Goal: Navigation & Orientation: Find specific page/section

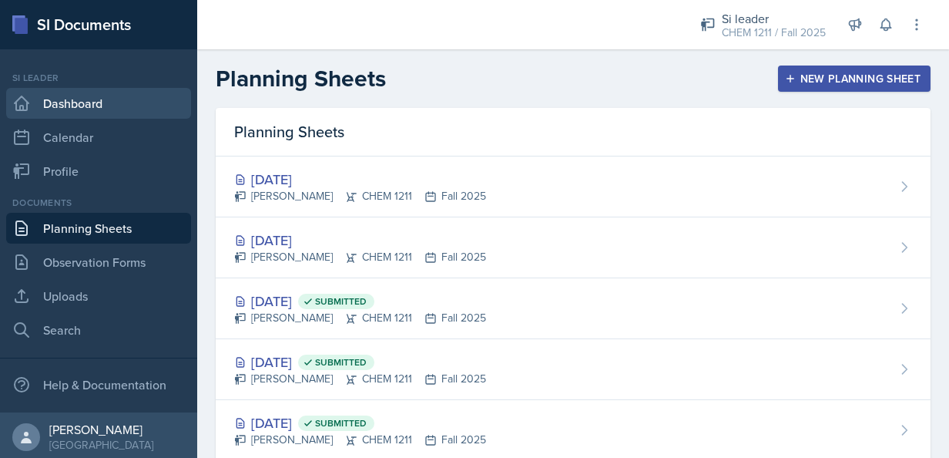
click at [79, 99] on link "Dashboard" at bounding box center [98, 103] width 185 height 31
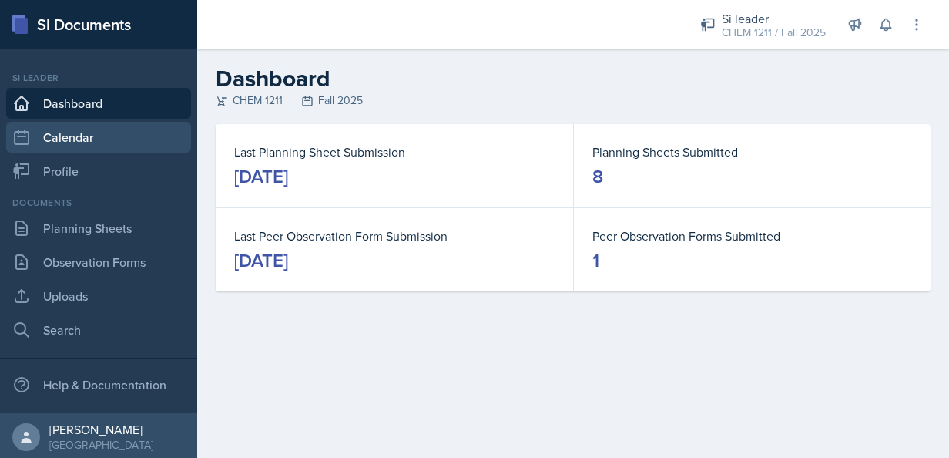
click at [92, 141] on link "Calendar" at bounding box center [98, 137] width 185 height 31
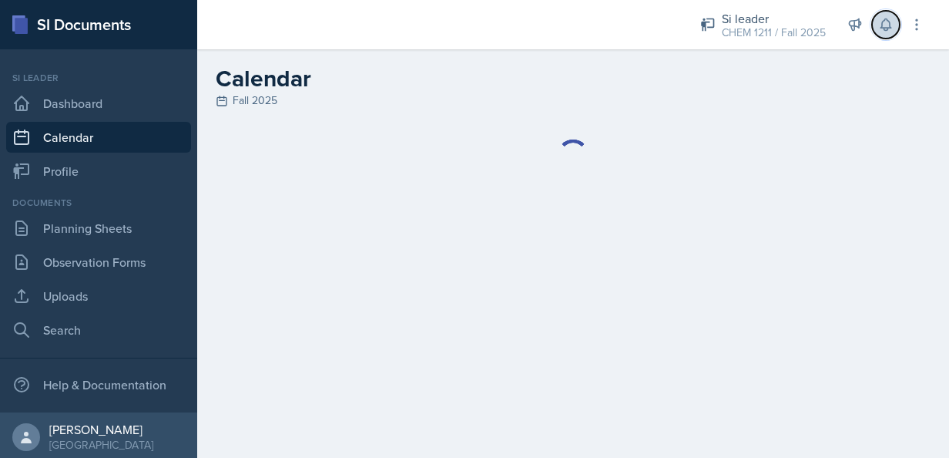
click at [895, 32] on button at bounding box center [886, 25] width 28 height 28
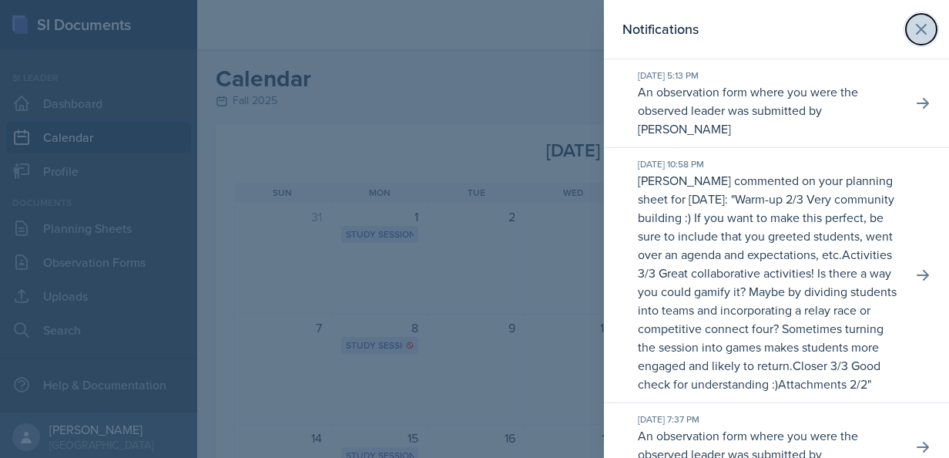
click at [912, 32] on icon at bounding box center [921, 29] width 18 height 18
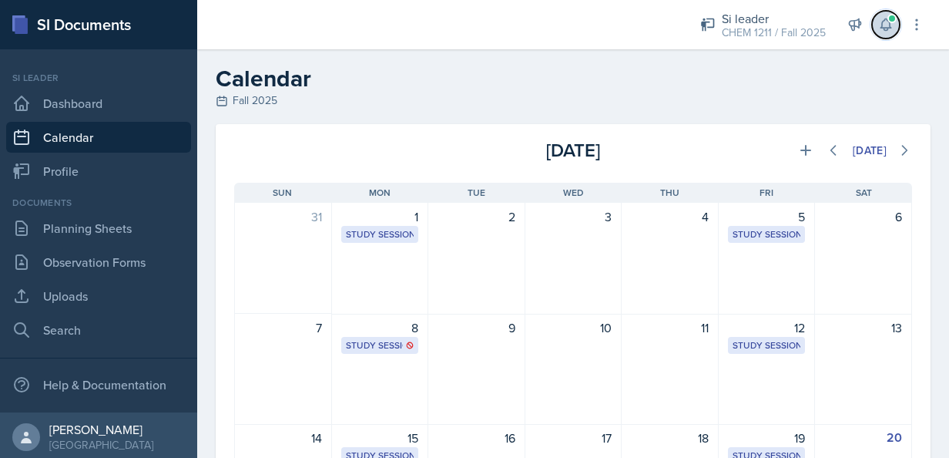
click at [890, 23] on icon at bounding box center [886, 25] width 10 height 12
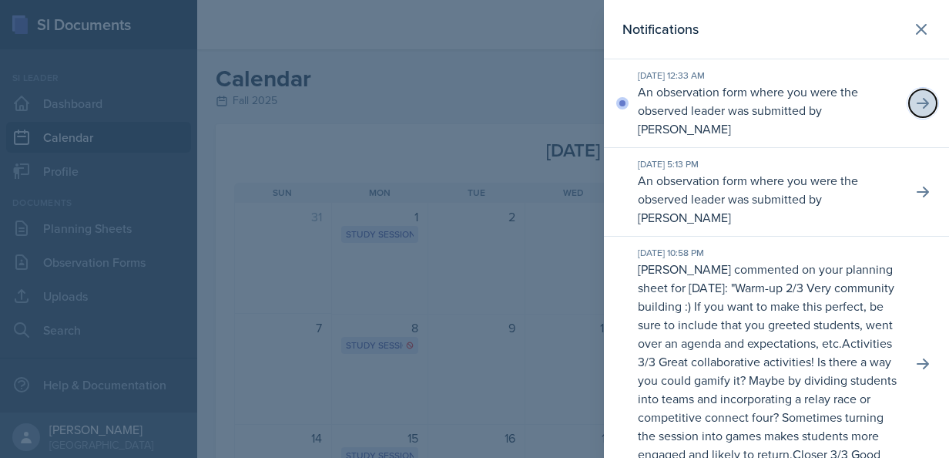
click at [917, 102] on icon at bounding box center [923, 103] width 12 height 11
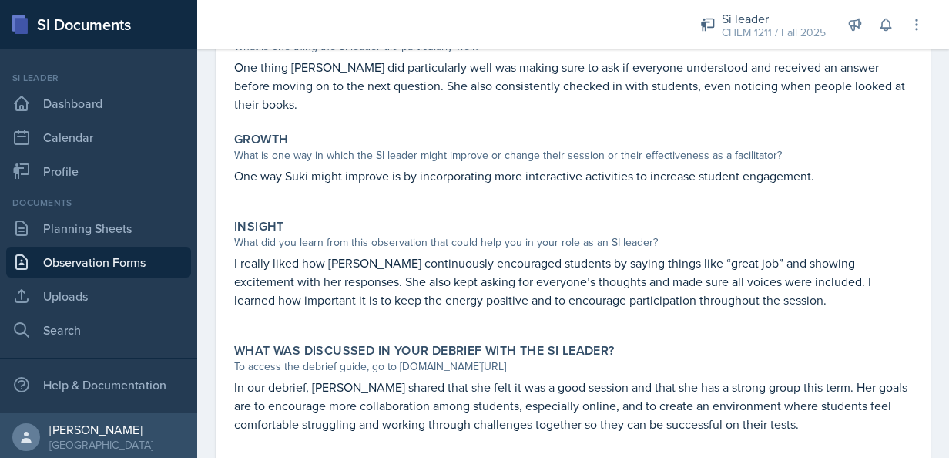
scroll to position [313, 0]
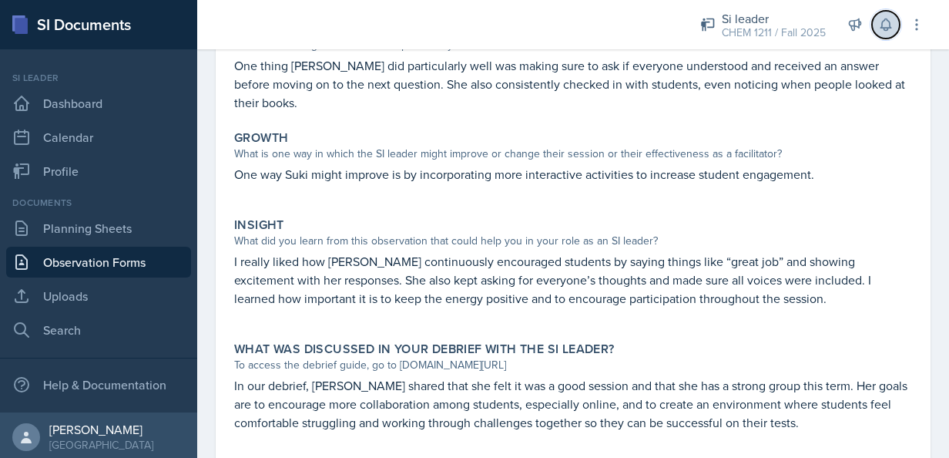
click at [891, 33] on button at bounding box center [886, 25] width 28 height 28
